Goal: Find specific page/section: Find specific page/section

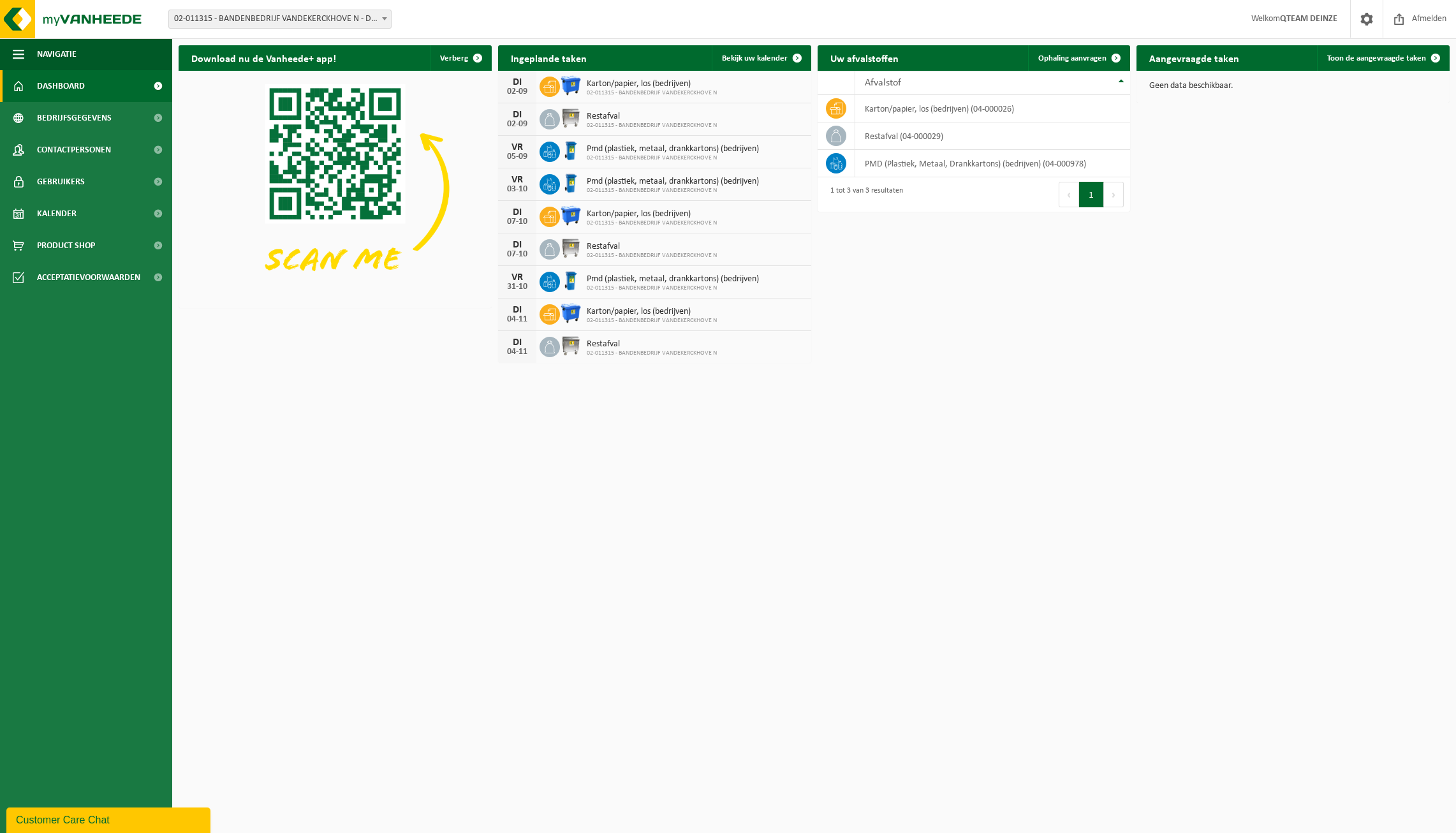
click at [606, 118] on span "Restafval" at bounding box center [651, 116] width 130 height 10
click at [584, 118] on div "Restafval 02-011315 - BANDENBEDRIJF VANDEKERCKHOVE N" at bounding box center [648, 119] width 136 height 20
click at [560, 117] on img at bounding box center [571, 118] width 22 height 22
click at [569, 114] on img at bounding box center [571, 118] width 22 height 22
click at [555, 114] on icon at bounding box center [549, 119] width 13 height 13
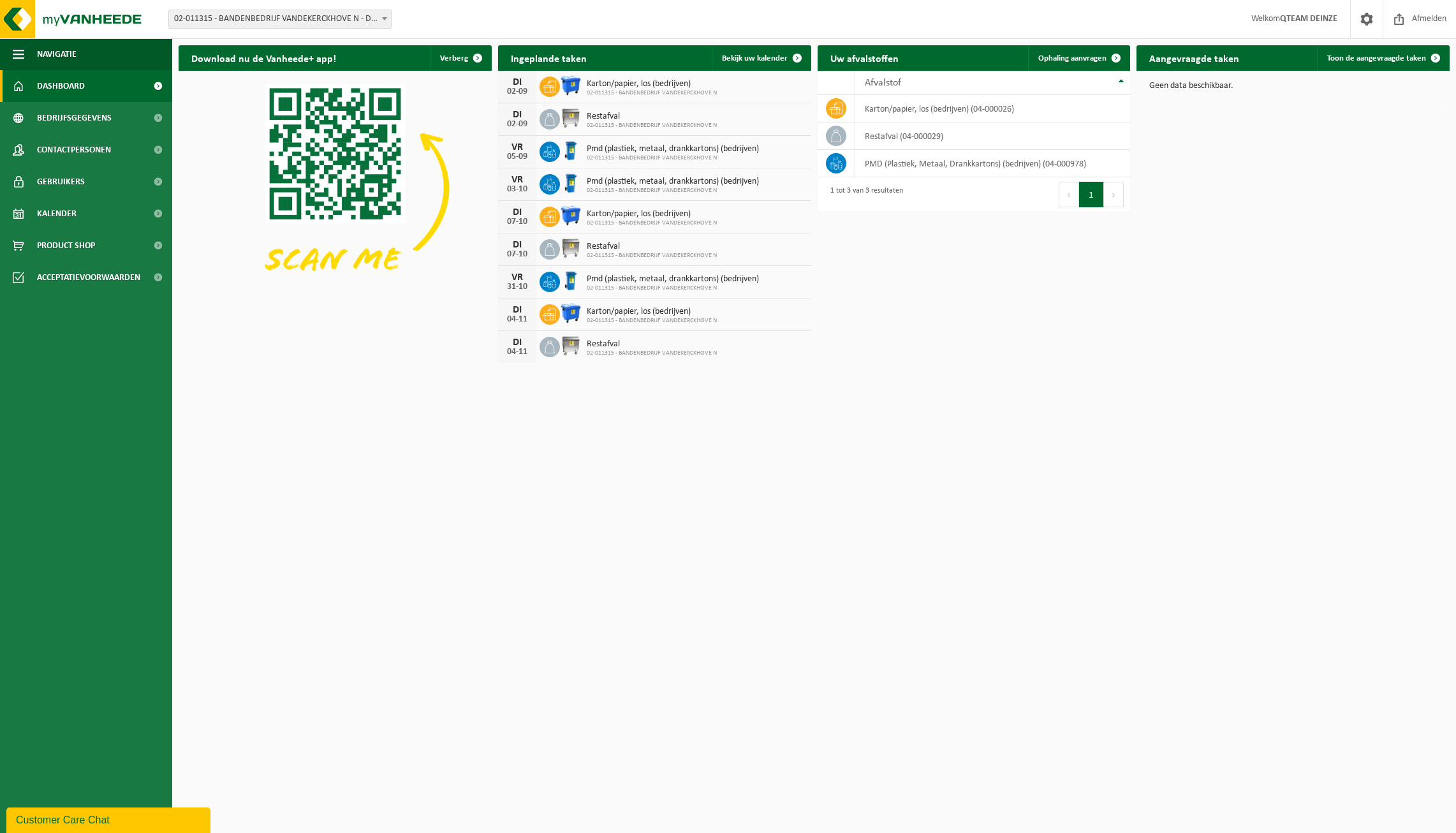
click at [555, 114] on icon at bounding box center [549, 119] width 13 height 13
click at [602, 109] on div "Restafval 02-011315 - BANDENBEDRIJF VANDEKERCKHOVE N" at bounding box center [648, 119] width 136 height 20
click at [598, 117] on span "Restafval" at bounding box center [651, 116] width 130 height 10
click at [608, 115] on span "Restafval" at bounding box center [651, 116] width 130 height 10
click at [633, 114] on span "Restafval" at bounding box center [651, 116] width 130 height 10
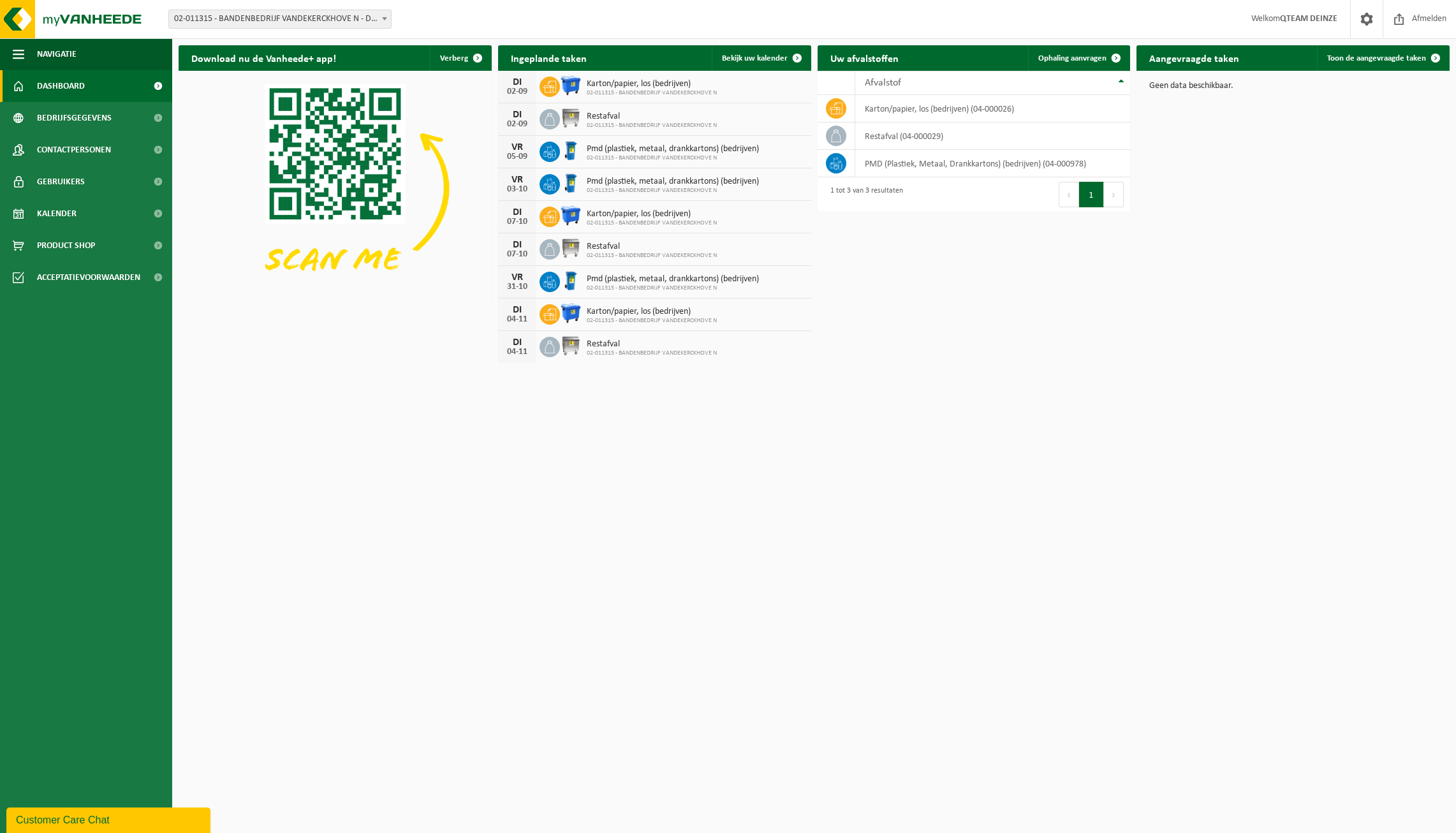
click at [663, 116] on span "Restafval" at bounding box center [651, 116] width 130 height 10
click at [663, 118] on span "Restafval" at bounding box center [651, 116] width 130 height 10
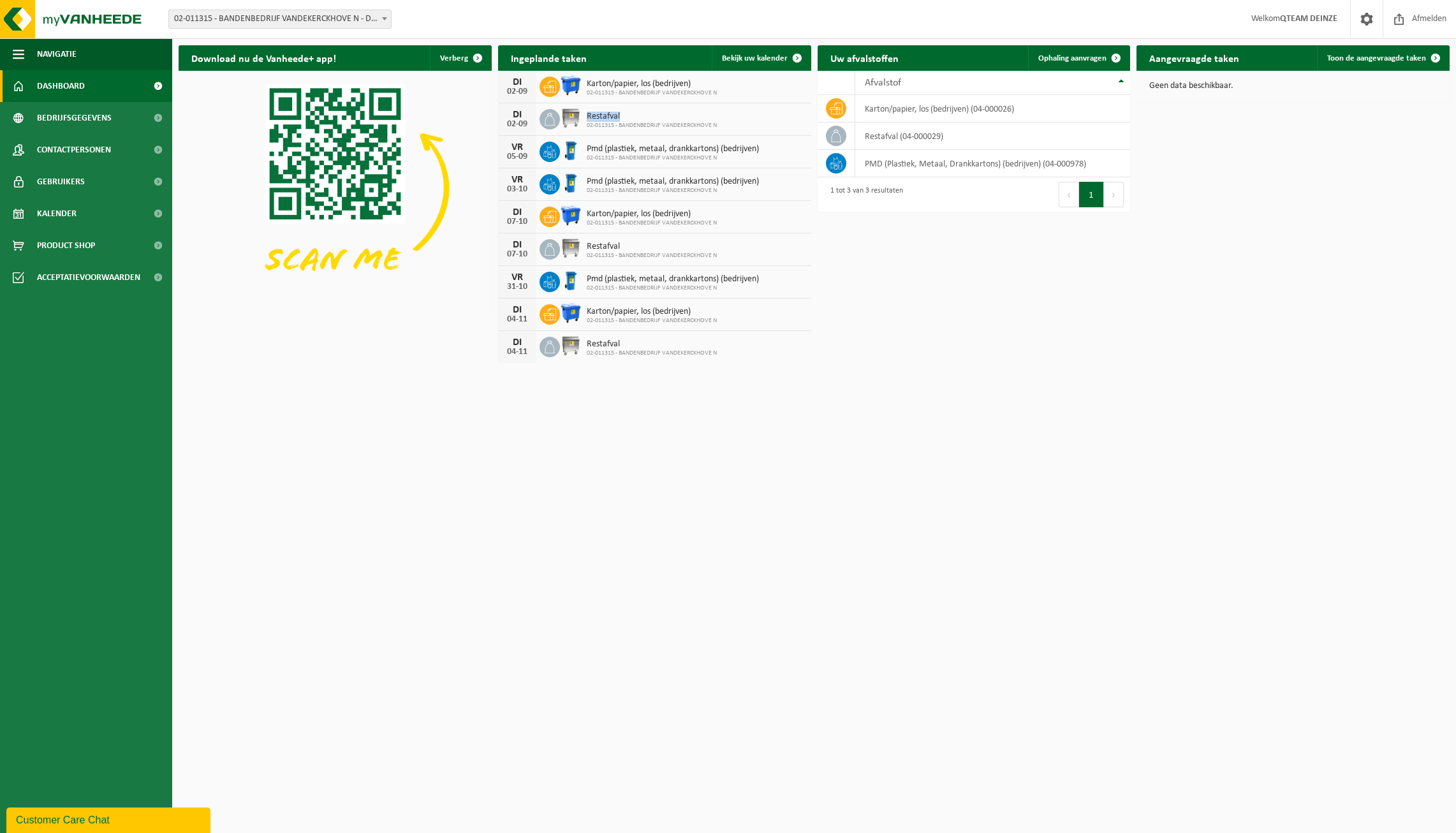
click at [663, 118] on span "Restafval" at bounding box center [651, 116] width 130 height 10
